Goal: Find specific page/section: Find specific page/section

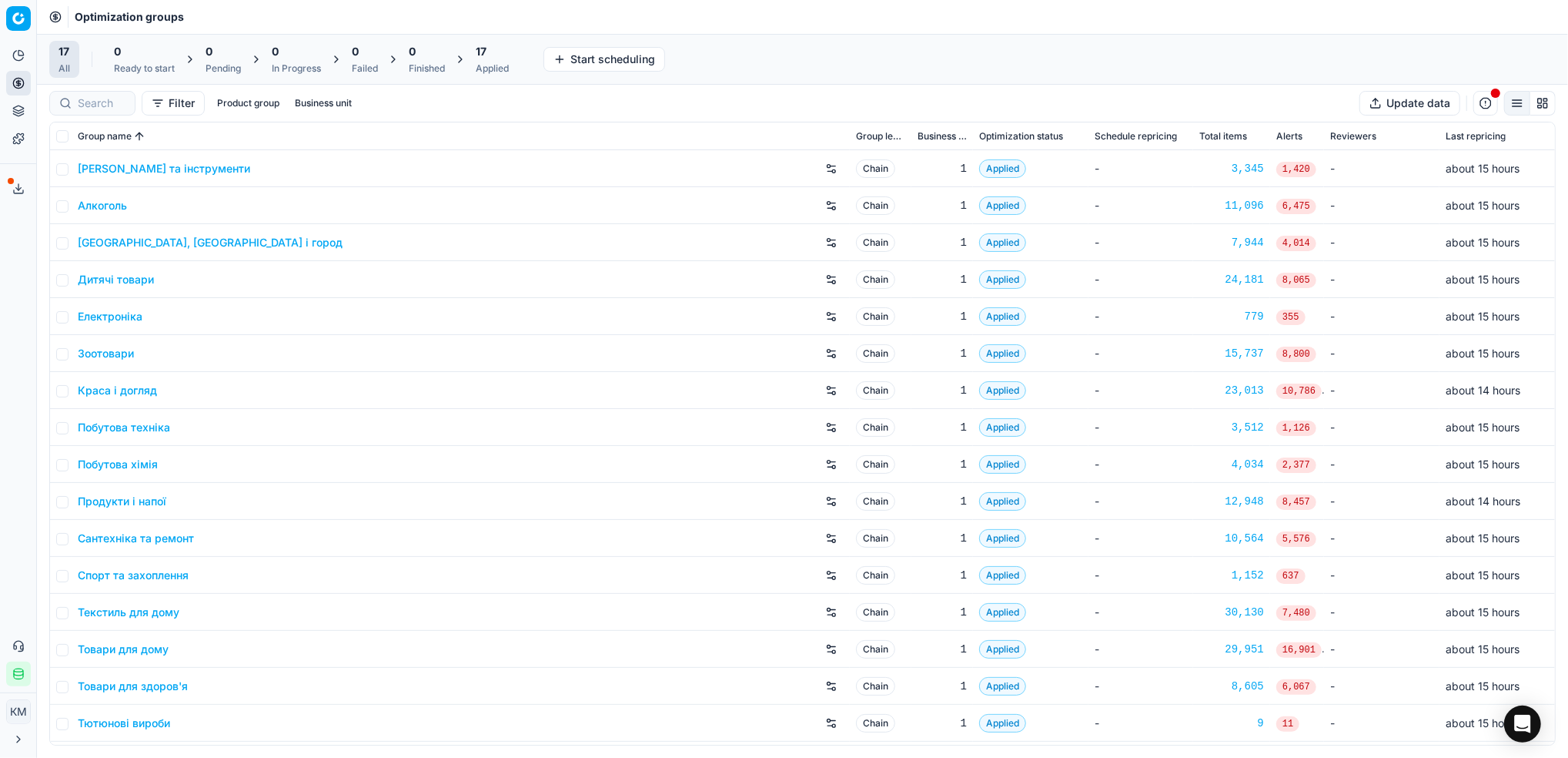
click at [137, 395] on link "Краса і догляд" at bounding box center [117, 390] width 79 height 15
